Goal: Task Accomplishment & Management: Use online tool/utility

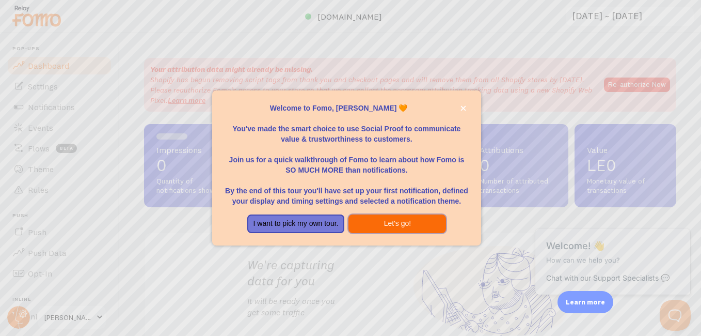
click at [419, 228] on button "Let's go!" at bounding box center [397, 223] width 98 height 19
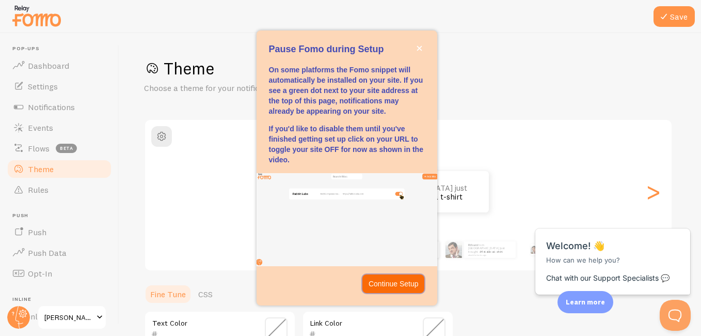
click at [401, 287] on p "Continue Setup" at bounding box center [394, 283] width 50 height 10
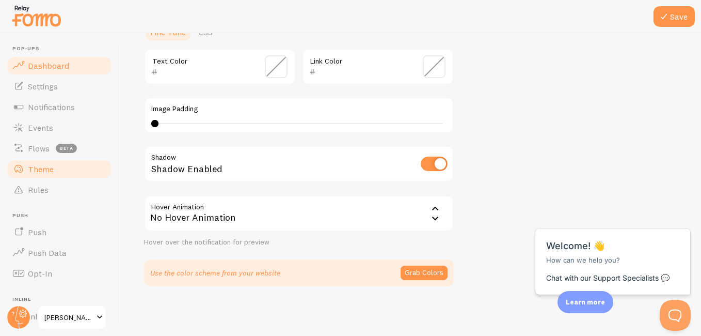
click at [60, 67] on span "Dashboard" at bounding box center [48, 65] width 41 height 10
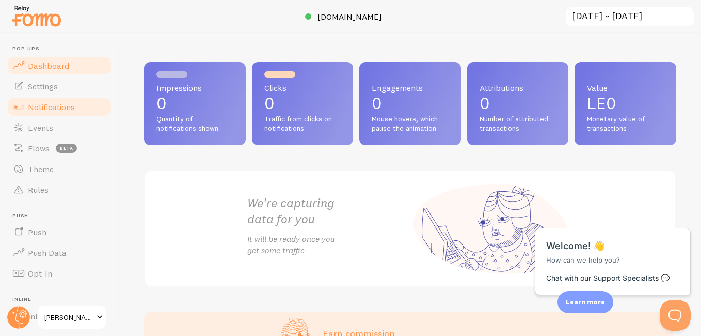
click at [61, 109] on span "Notifications" at bounding box center [51, 107] width 47 height 10
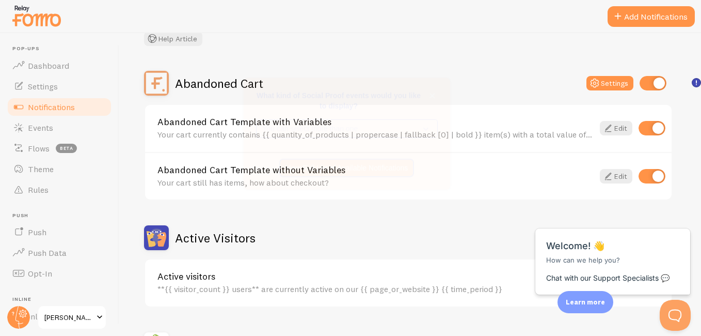
scroll to position [71, 0]
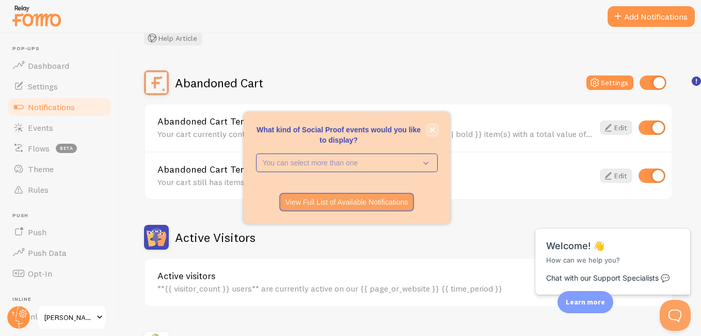
click at [432, 130] on icon "close," at bounding box center [432, 130] width 5 height 5
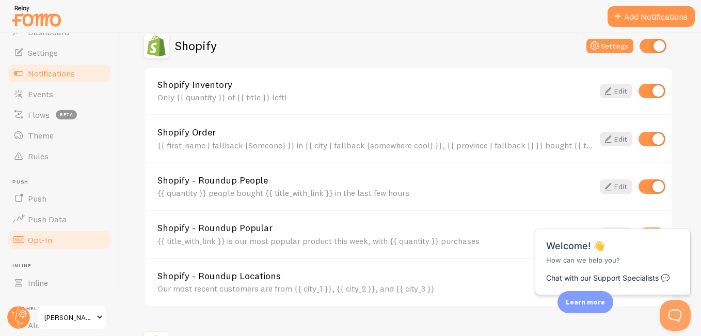
scroll to position [34, 0]
click at [71, 204] on link "Push" at bounding box center [59, 197] width 106 height 21
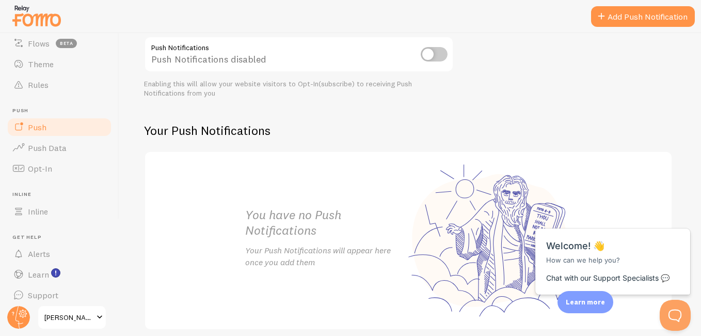
scroll to position [112, 0]
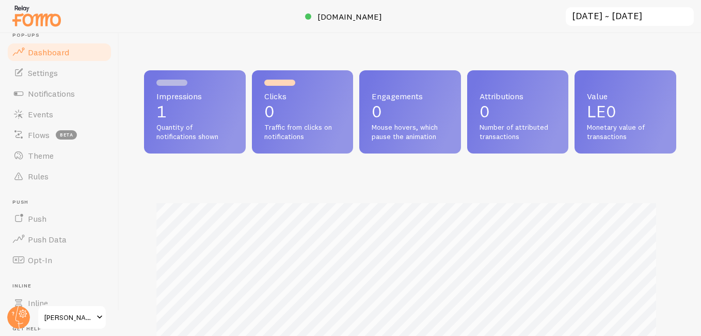
scroll to position [112, 0]
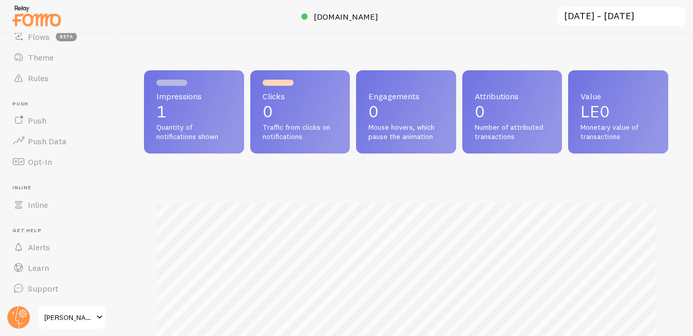
click at [87, 318] on span "[PERSON_NAME]" at bounding box center [68, 317] width 49 height 12
